Goal: Information Seeking & Learning: Learn about a topic

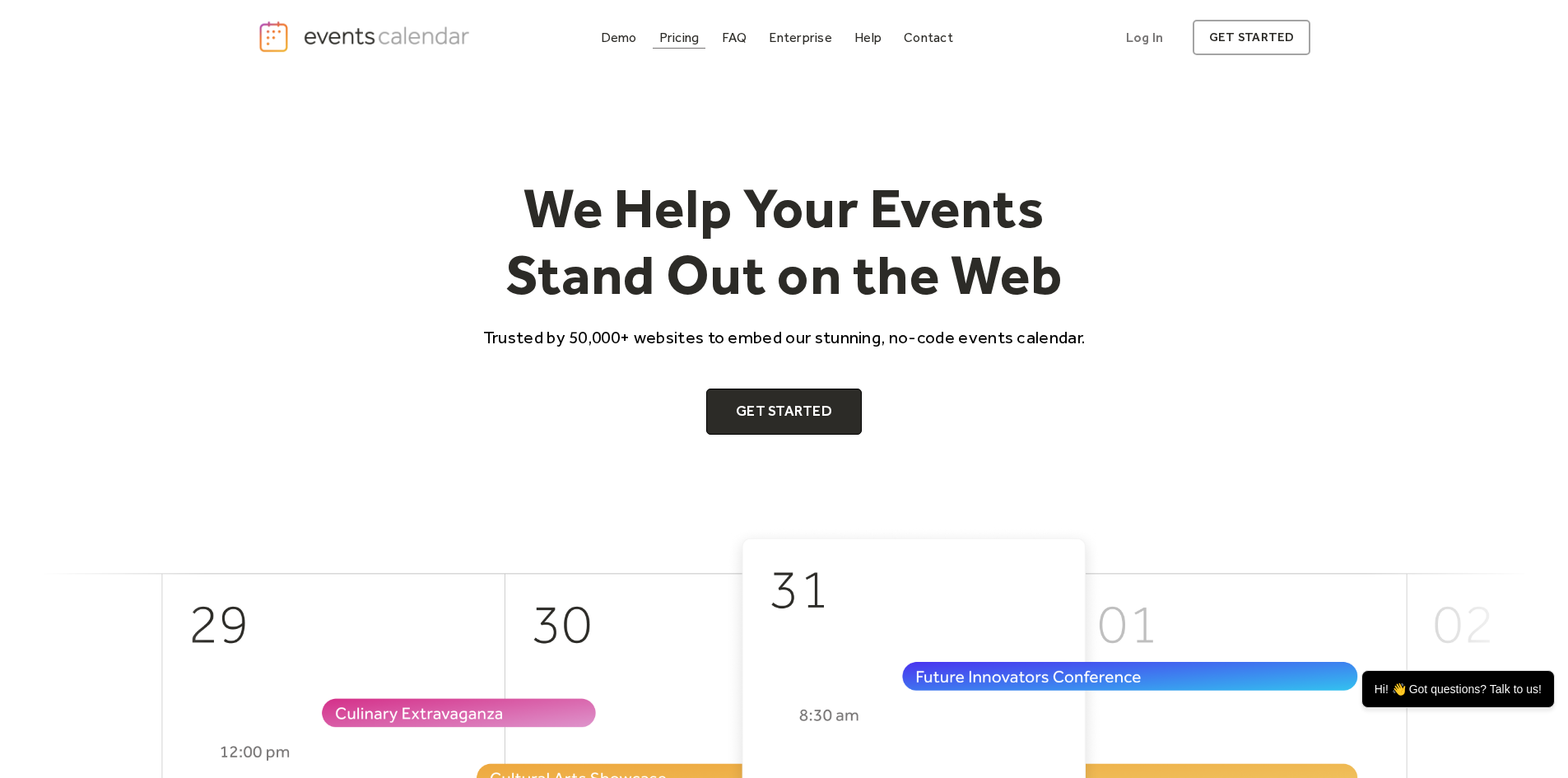
click at [679, 36] on div "Pricing" at bounding box center [679, 38] width 41 height 9
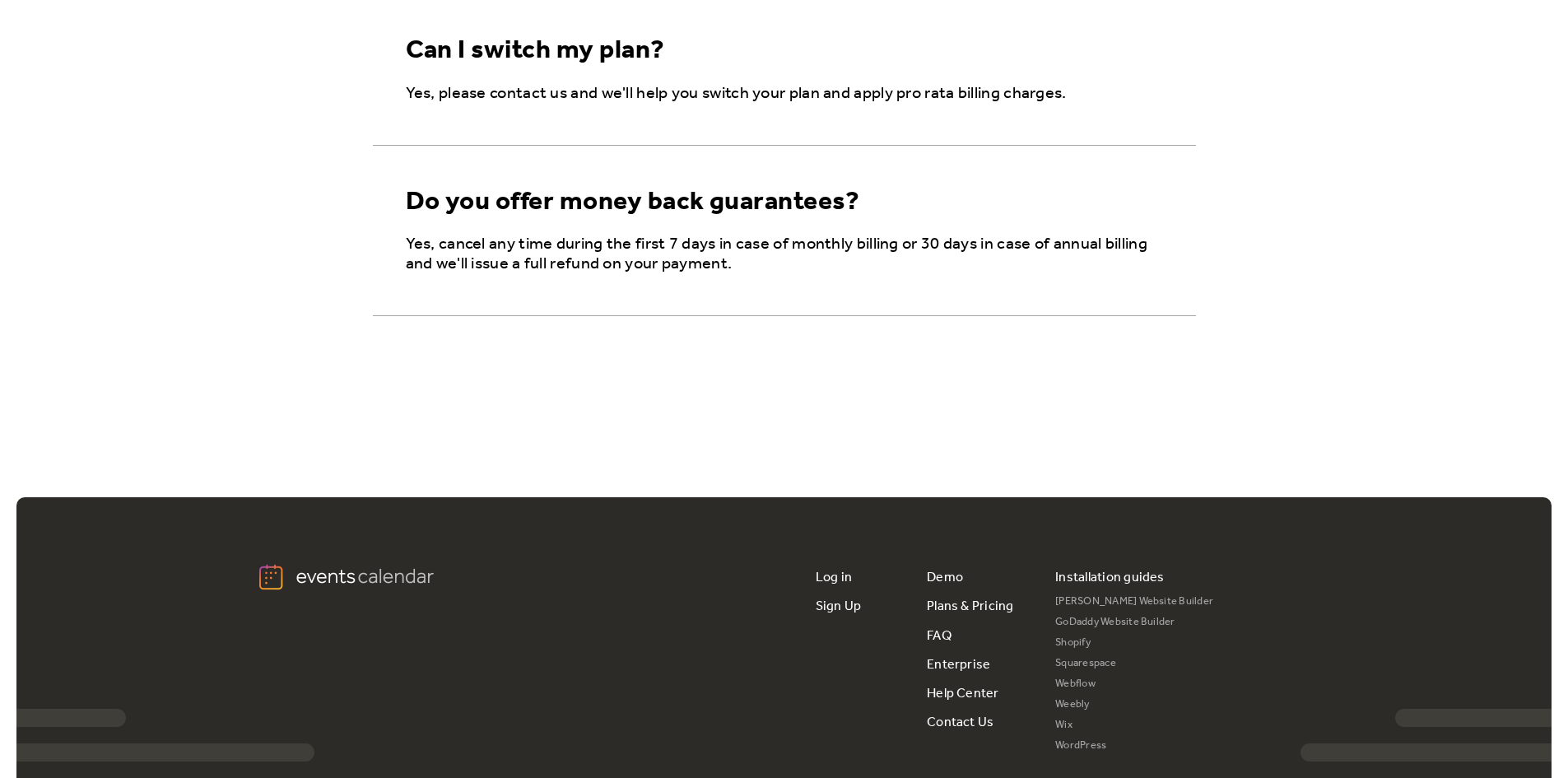
scroll to position [3023, 0]
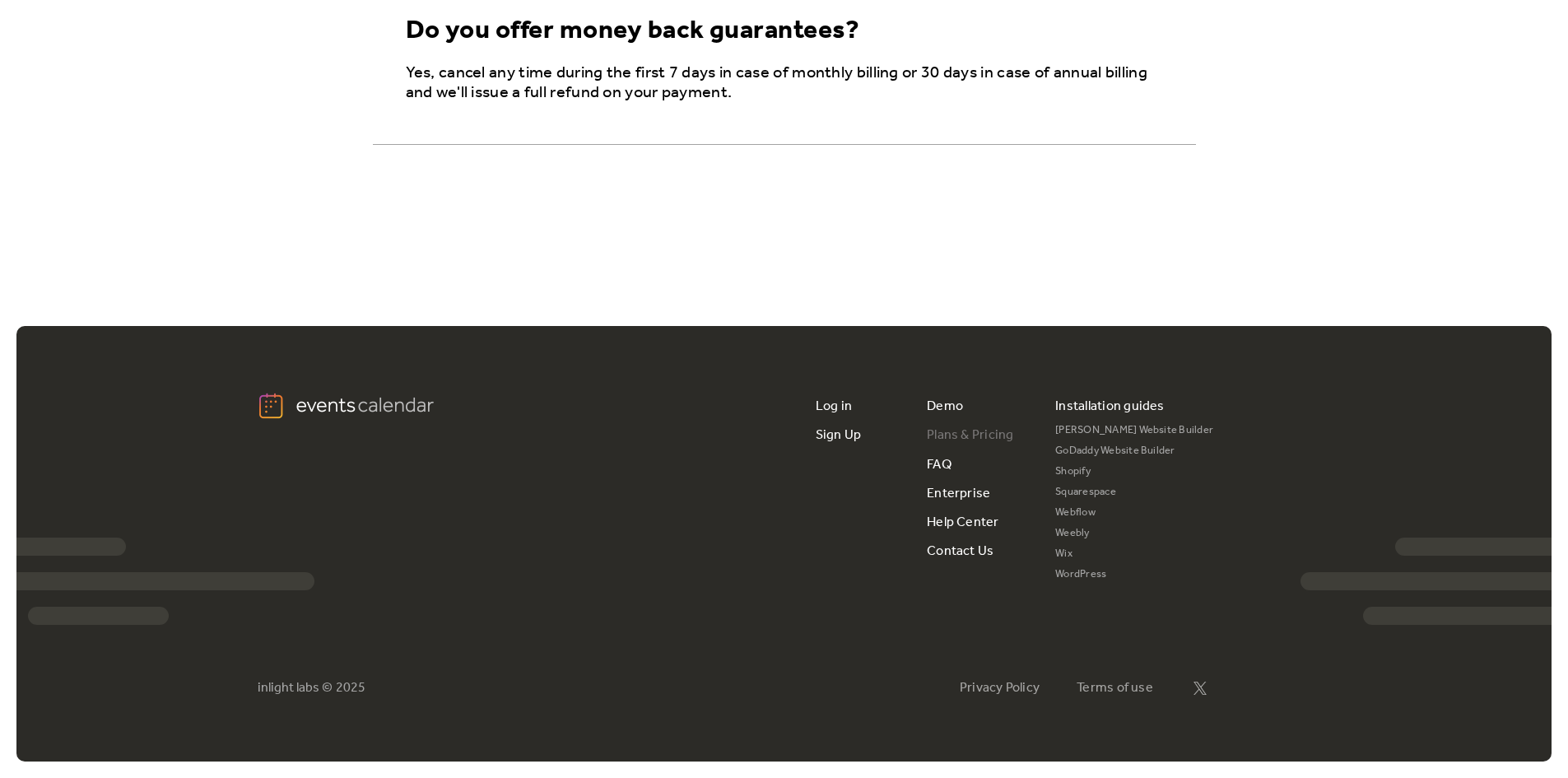
click at [984, 428] on link "Plans & Pricing" at bounding box center [970, 435] width 88 height 29
